Goal: Contribute content: Contribute content

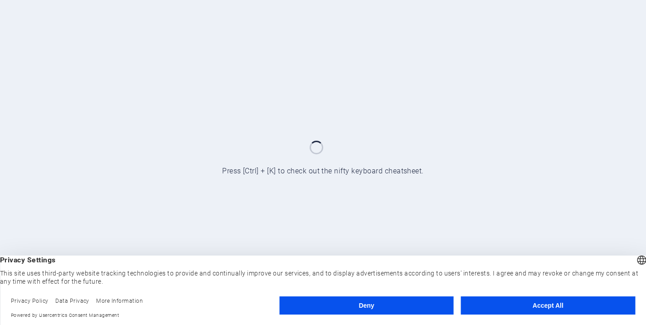
click at [376, 303] on button "Deny" at bounding box center [366, 305] width 174 height 18
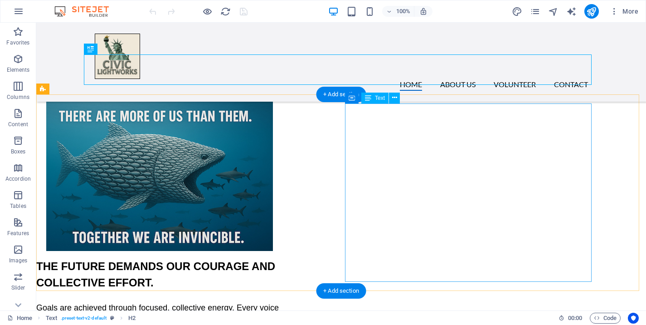
scroll to position [36, 0]
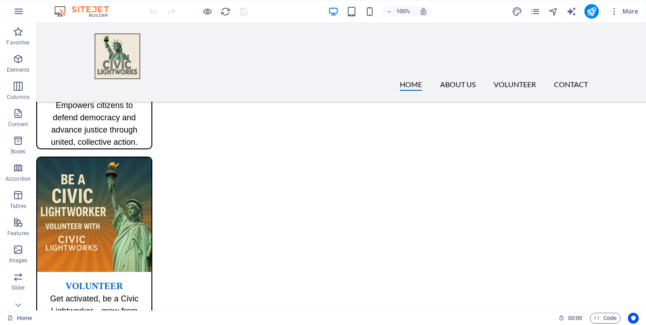
scroll to position [573, 0]
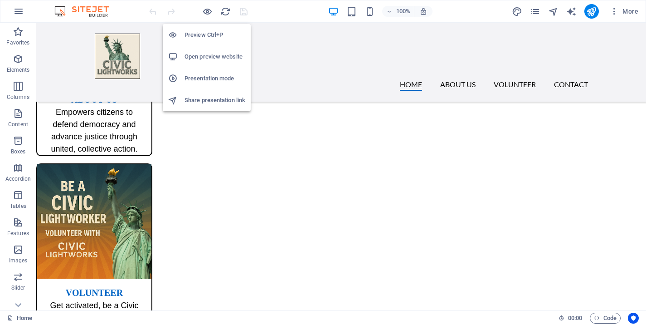
click at [200, 34] on h6 "Preview Ctrl+P" at bounding box center [215, 34] width 61 height 11
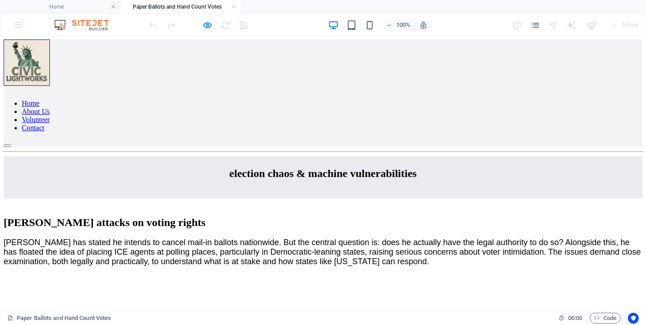
scroll to position [0, 0]
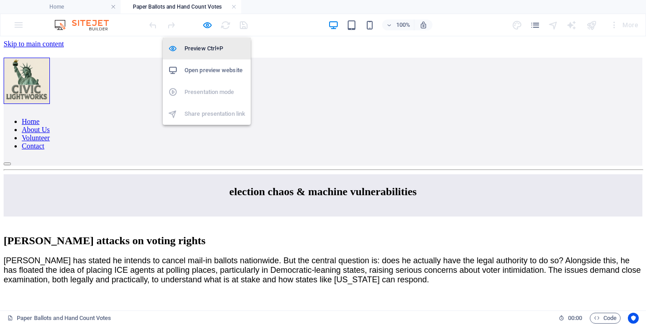
click at [208, 48] on h6 "Preview Ctrl+P" at bounding box center [215, 48] width 61 height 11
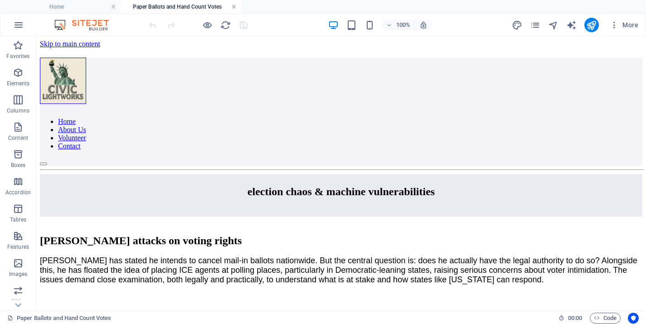
click at [234, 5] on link at bounding box center [233, 7] width 5 height 9
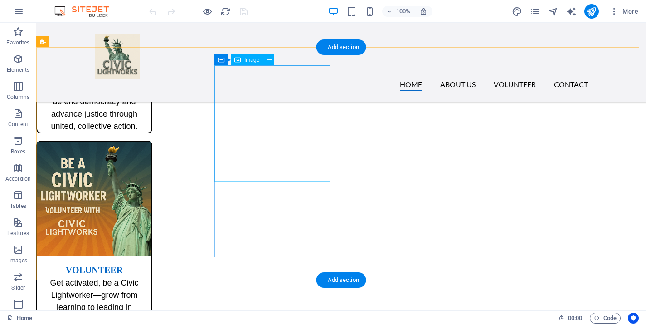
scroll to position [573, 0]
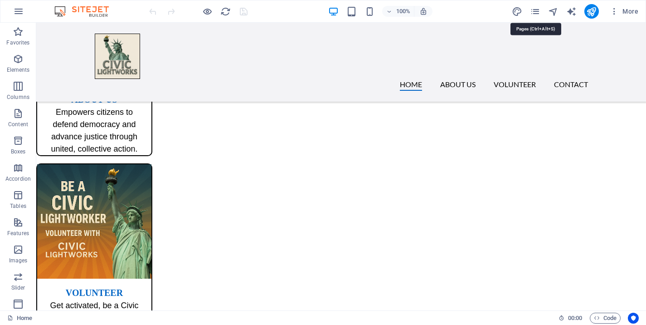
click at [535, 11] on icon "pages" at bounding box center [535, 11] width 10 height 10
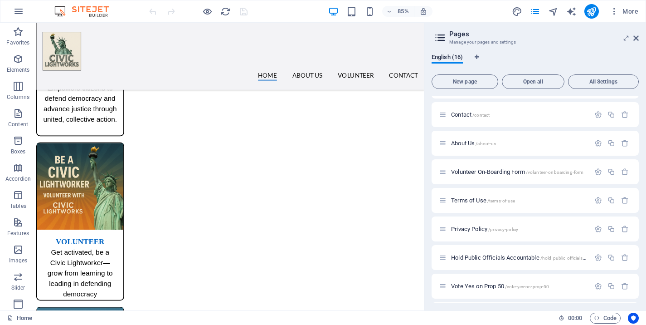
scroll to position [160, 0]
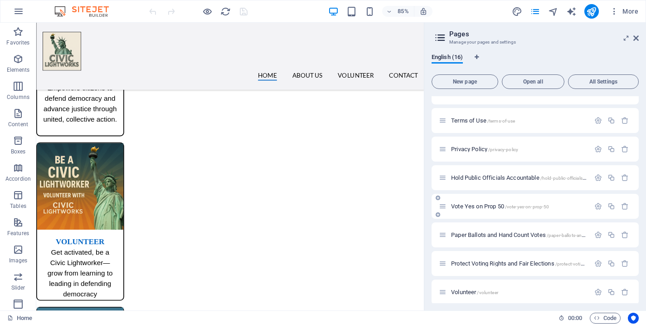
click at [473, 204] on span "Vote Yes on Prop 50 /vote-yes-on-prop-50" at bounding box center [500, 206] width 98 height 7
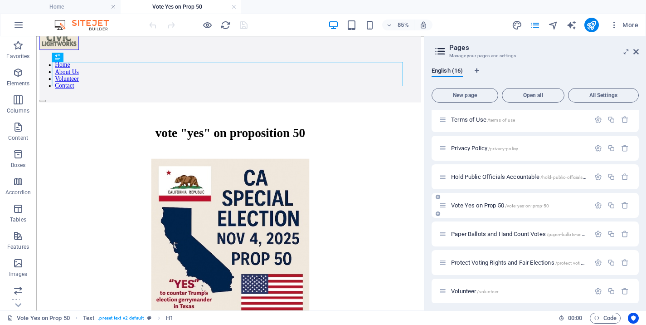
scroll to position [58, 0]
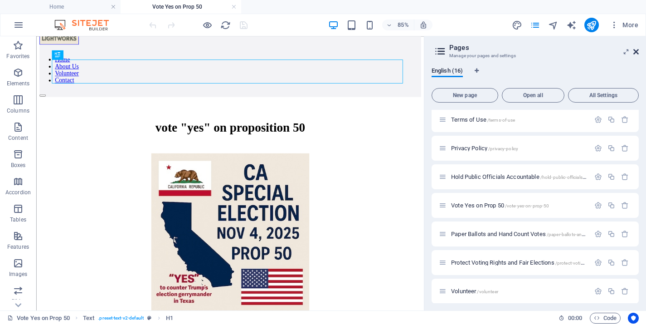
click at [634, 49] on icon at bounding box center [636, 51] width 5 height 7
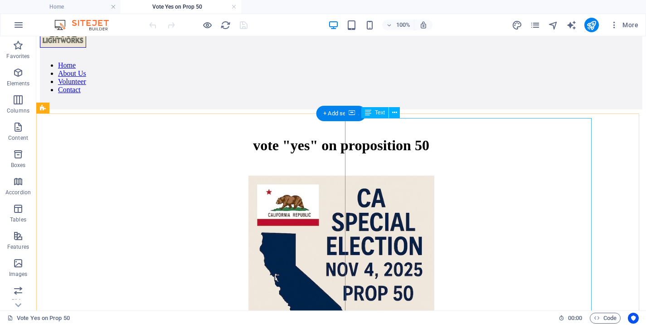
scroll to position [44, 0]
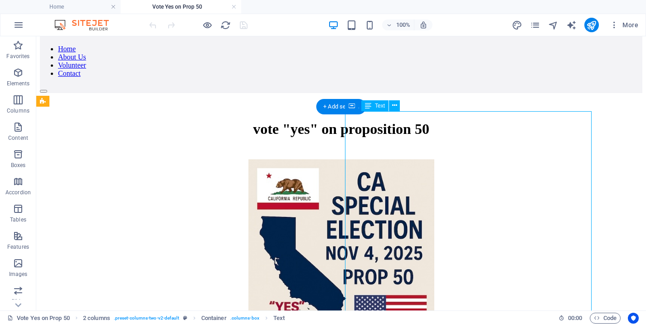
scroll to position [94, 0]
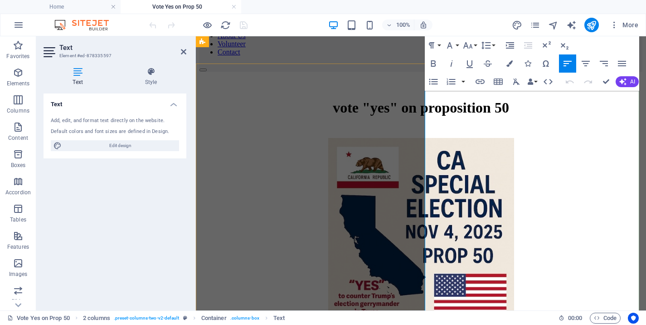
scroll to position [87, 0]
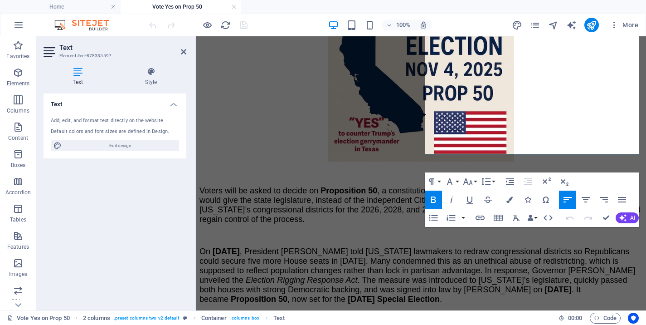
scroll to position [232, 0]
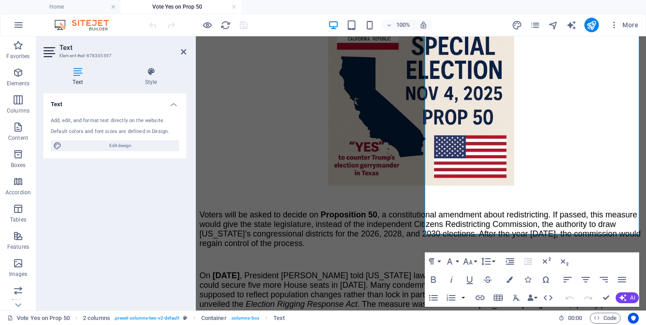
click at [184, 48] on h2 "Text" at bounding box center [122, 48] width 127 height 8
click at [183, 52] on icon at bounding box center [183, 51] width 5 height 7
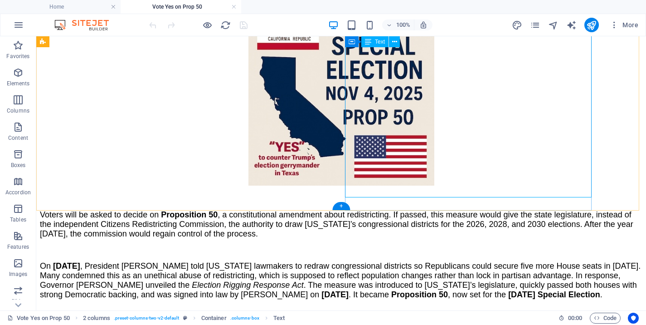
click at [381, 261] on div "On [DATE] , President [PERSON_NAME] told [US_STATE] lawmakers to redraw congres…" at bounding box center [341, 315] width 603 height 108
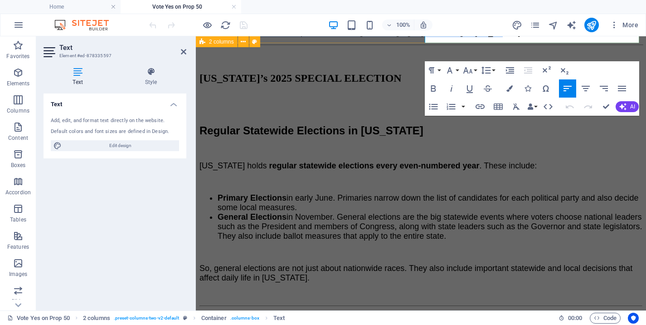
drag, startPoint x: 426, startPoint y: 167, endPoint x: 525, endPoint y: 301, distance: 166.1
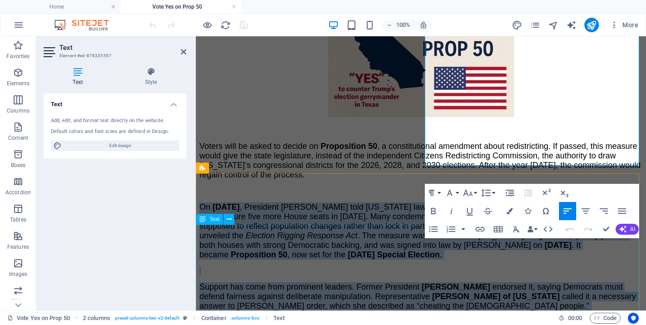
scroll to position [214, 0]
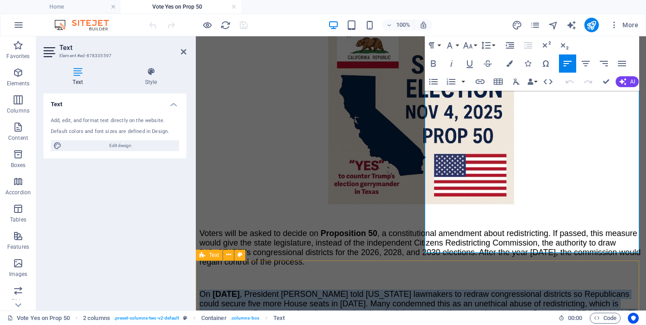
copy div "Lo Ipsumd 8, 7817 , Sitametco Adipi elit Seddo eiusmodte in utlabo etdoloremagn…"
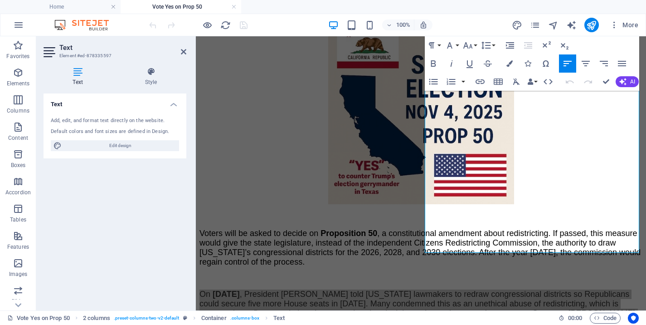
click at [187, 52] on aside "Text Element #ed-878335597 Text Style Text Add, edit, and format text directly …" at bounding box center [116, 173] width 160 height 274
click at [183, 51] on icon at bounding box center [183, 51] width 5 height 7
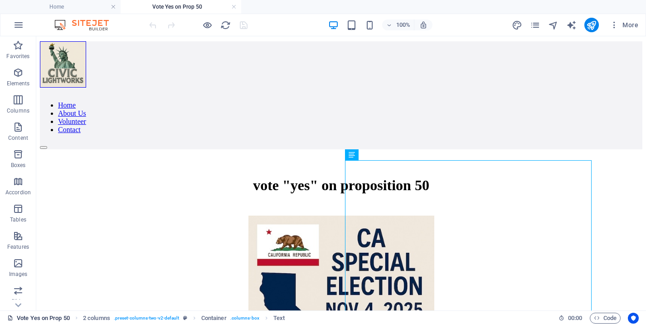
scroll to position [0, 0]
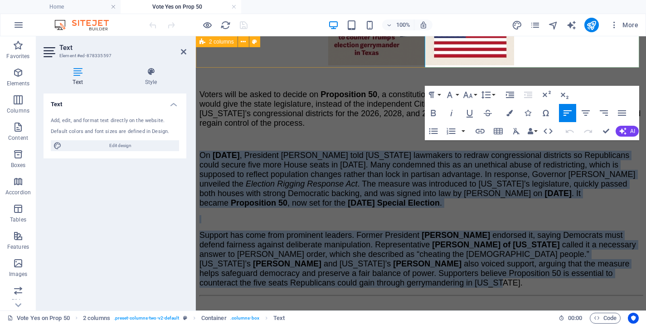
drag, startPoint x: 427, startPoint y: 169, endPoint x: 537, endPoint y: 293, distance: 166.1
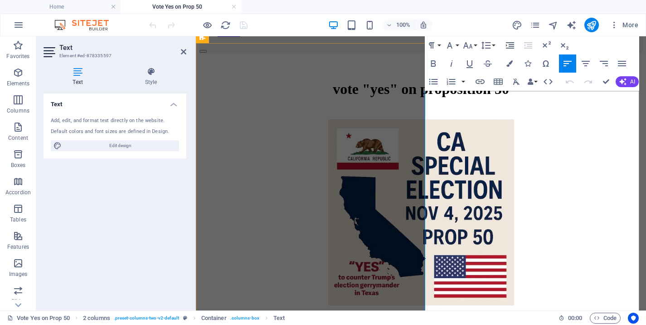
scroll to position [149, 0]
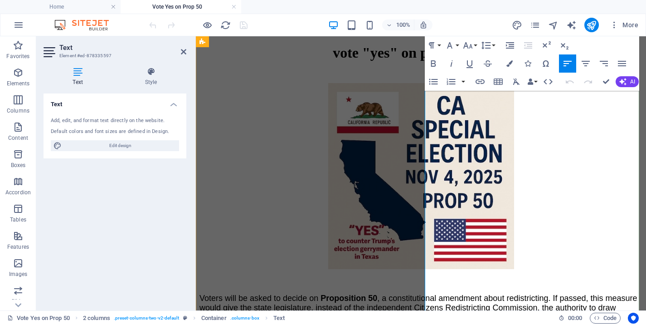
copy div "Lo Ipsumd 8, 7817 , Sitametco Adipi elit Seddo eiusmodte in utlabo etdoloremagn…"
click at [253, 239] on figure "Voters will be asked to decide on Proposition 50 , a constitutional amendment a…" at bounding box center [421, 215] width 443 height 264
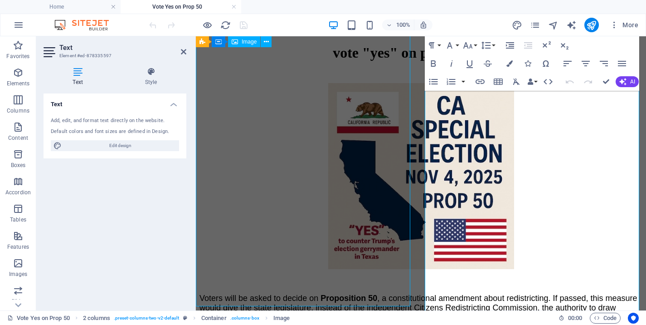
click at [253, 239] on figure "Voters will be asked to decide on Proposition 50 , a constitutional amendment a…" at bounding box center [421, 215] width 443 height 264
select select "px"
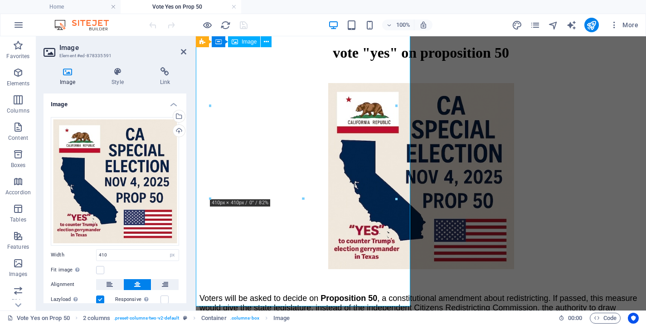
click at [200, 216] on figure "Voters will be asked to decide on Proposition 50 , a constitutional amendment a…" at bounding box center [421, 215] width 443 height 264
click at [368, 287] on figure "Voters will be asked to decide on Proposition 50 , a constitutional amendment a…" at bounding box center [421, 215] width 443 height 264
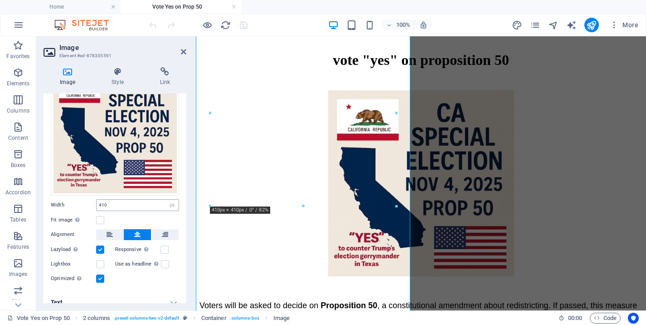
scroll to position [53, 0]
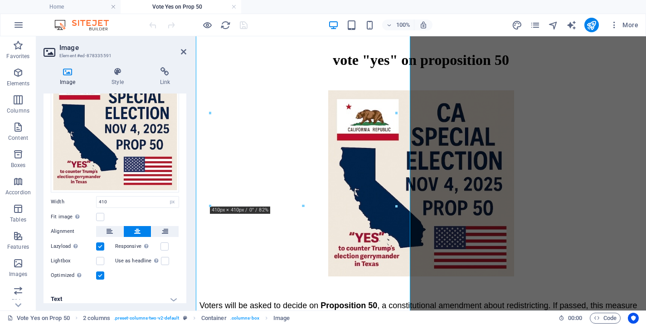
click at [157, 296] on h4 "Text" at bounding box center [115, 299] width 143 height 22
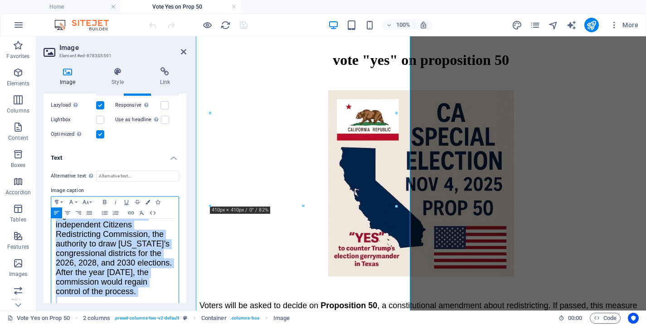
scroll to position [202, 0]
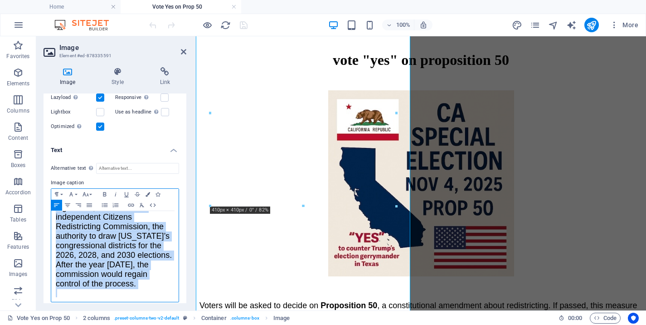
drag, startPoint x: 58, startPoint y: 283, endPoint x: 133, endPoint y: 330, distance: 89.0
click at [133, 302] on div "Voters will be asked to decide on Proposition 50 , a constitutional amendment a…" at bounding box center [114, 256] width 127 height 91
copy p "Voters will be asked to decide on Proposition 50 , a constitutional amendment a…"
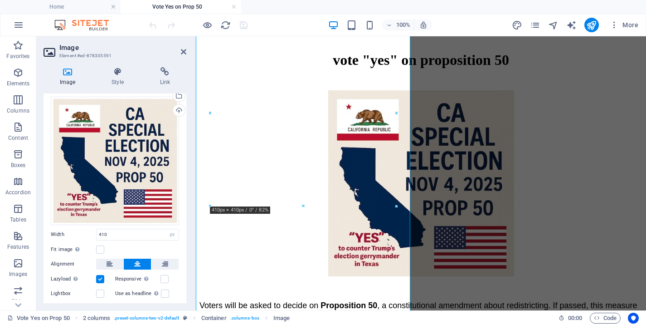
scroll to position [0, 0]
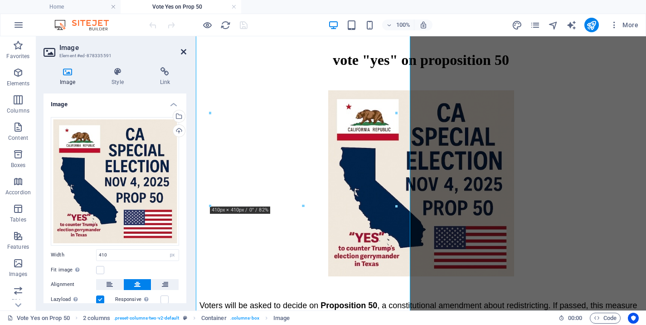
click at [183, 51] on icon at bounding box center [183, 51] width 5 height 7
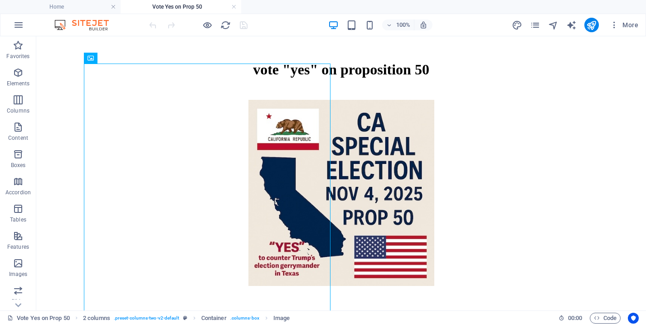
scroll to position [142, 0]
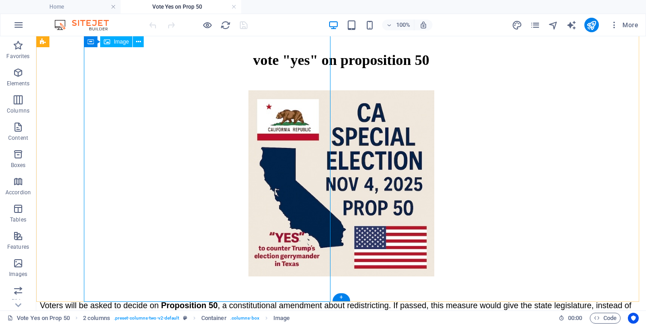
click at [232, 225] on figure "Voters will be asked to decide on Proposition 50 , a constitutional amendment a…" at bounding box center [341, 217] width 603 height 254
click at [260, 244] on figure "Voters will be asked to decide on Proposition 50 , a constitutional amendment a…" at bounding box center [341, 217] width 603 height 254
click at [260, 242] on figure "Voters will be asked to decide on Proposition 50 , a constitutional amendment a…" at bounding box center [341, 217] width 603 height 254
click at [225, 166] on figure "Voters will be asked to decide on Proposition 50 , a constitutional amendment a…" at bounding box center [341, 217] width 603 height 254
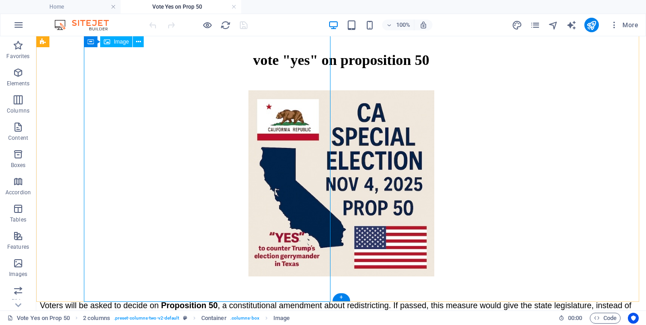
select select "px"
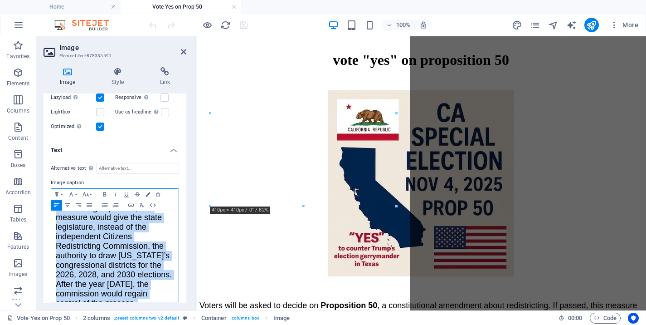
scroll to position [98, 0]
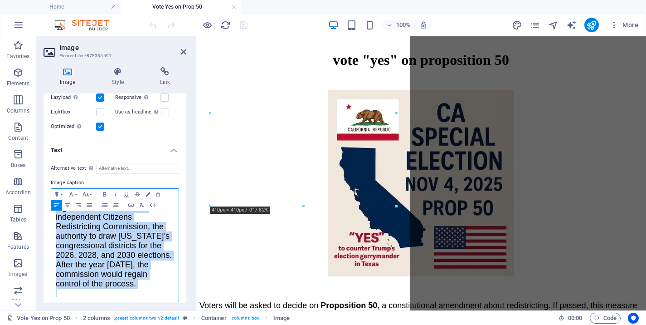
drag, startPoint x: 56, startPoint y: 220, endPoint x: 187, endPoint y: 303, distance: 155.2
click at [179, 302] on div "Voters will be asked to decide on Proposition 50 , a constitutional amendment a…" at bounding box center [114, 256] width 127 height 91
copy p "Voters will be asked to decide on Proposition 50 , a constitutional amendment a…"
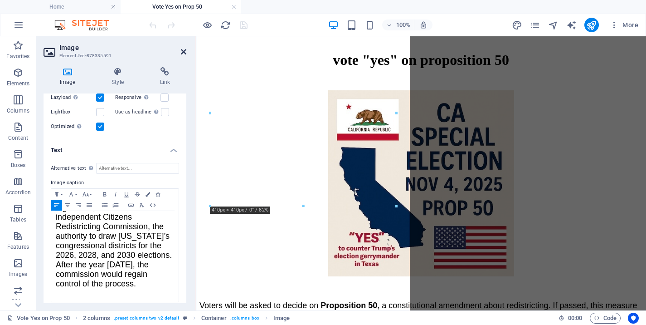
click at [183, 50] on icon at bounding box center [183, 51] width 5 height 7
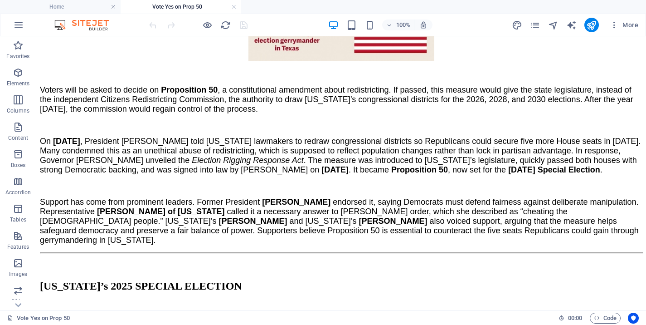
scroll to position [363, 0]
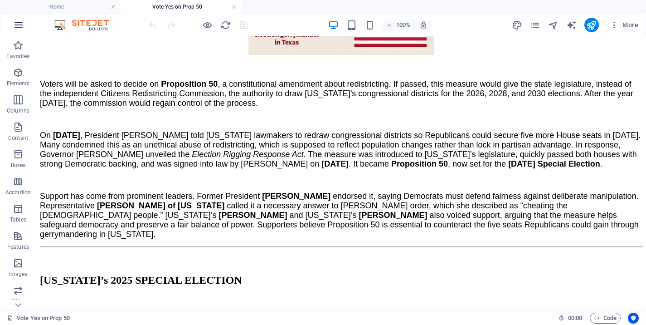
click at [16, 24] on icon "button" at bounding box center [18, 25] width 11 height 11
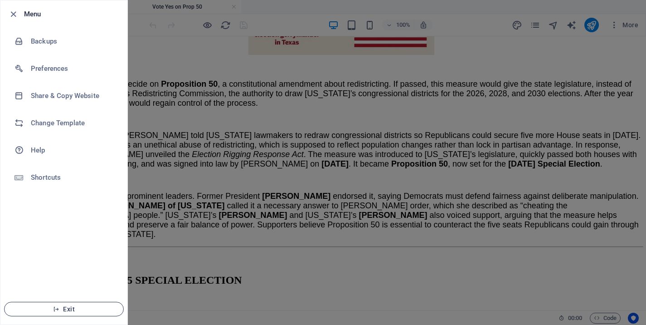
click at [61, 310] on span "Exit" at bounding box center [64, 308] width 104 height 7
